Goal: Task Accomplishment & Management: Use online tool/utility

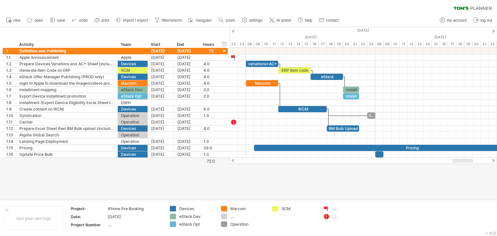
click at [60, 20] on span "save" at bounding box center [61, 20] width 8 height 5
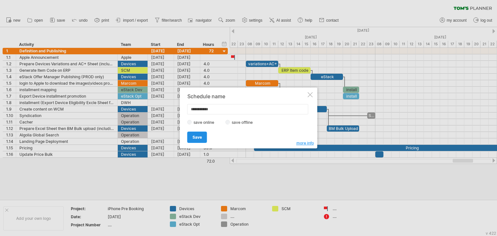
click at [197, 136] on span "Save" at bounding box center [197, 137] width 9 height 5
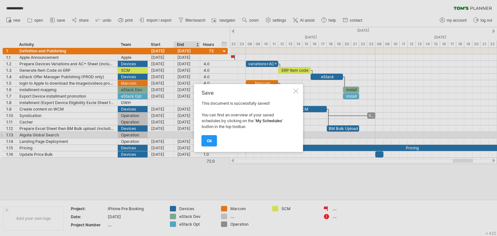
drag, startPoint x: 215, startPoint y: 102, endPoint x: 249, endPoint y: 99, distance: 34.5
click at [249, 99] on div "Save This document is successfully saved! You can find an overview of your save…" at bounding box center [247, 118] width 91 height 56
click at [211, 139] on span "ok" at bounding box center [209, 141] width 5 height 5
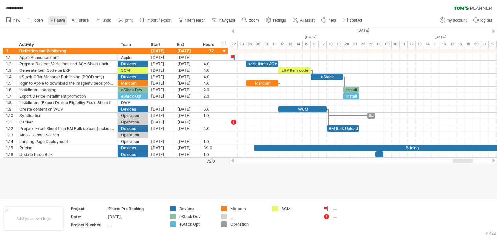
click at [59, 19] on span "save" at bounding box center [61, 20] width 8 height 5
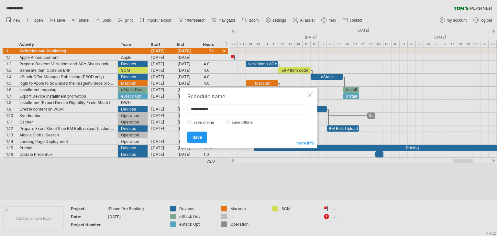
click at [229, 123] on div "save online save offline" at bounding box center [246, 122] width 119 height 6
drag, startPoint x: 196, startPoint y: 105, endPoint x: 172, endPoint y: 104, distance: 24.0
click at [172, 104] on div "**********" at bounding box center [248, 118] width 497 height 236
type input "********"
click at [195, 135] on span "Save" at bounding box center [197, 137] width 9 height 5
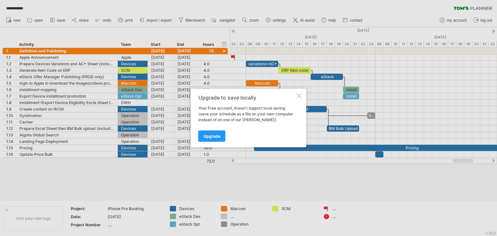
click at [299, 96] on div at bounding box center [299, 96] width 5 height 5
